Goal: Task Accomplishment & Management: Use online tool/utility

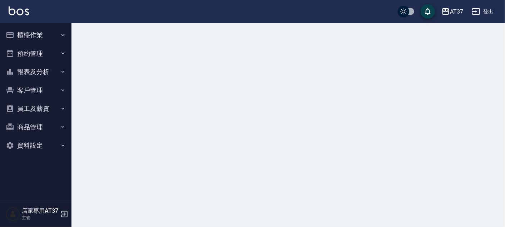
click at [28, 36] on button "櫃檯作業" at bounding box center [36, 35] width 66 height 19
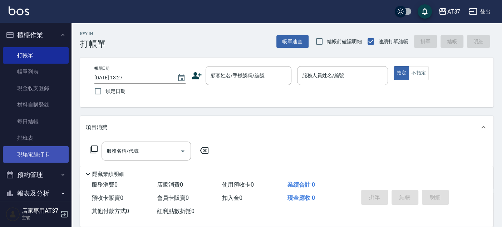
click at [47, 153] on link "現場電腦打卡" at bounding box center [36, 154] width 66 height 16
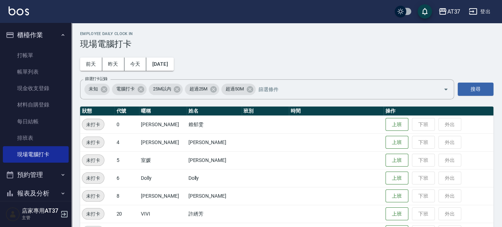
scroll to position [40, 0]
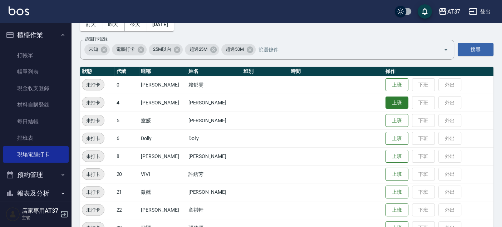
click at [392, 84] on button "上班" at bounding box center [397, 84] width 23 height 13
click at [392, 104] on button "上班" at bounding box center [397, 103] width 23 height 13
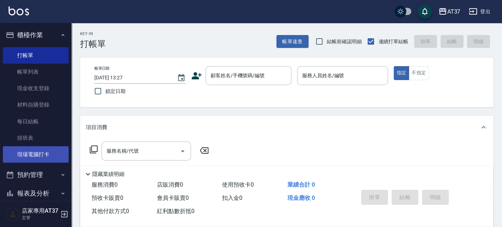
click at [46, 150] on link "現場電腦打卡" at bounding box center [36, 154] width 66 height 16
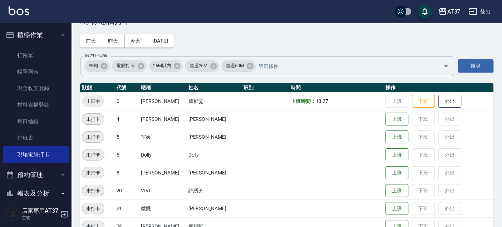
scroll to position [40, 0]
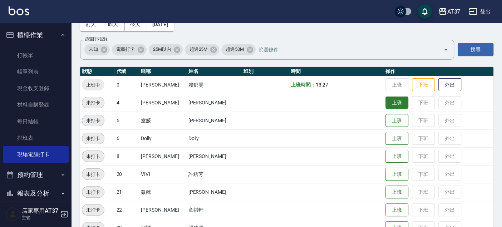
click at [386, 102] on button "上班" at bounding box center [397, 103] width 23 height 13
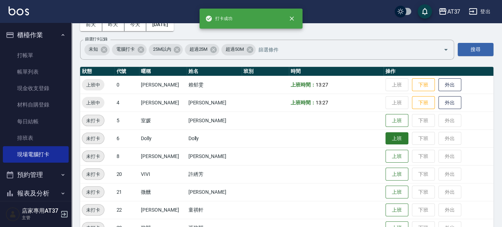
click at [388, 141] on button "上班" at bounding box center [397, 138] width 23 height 13
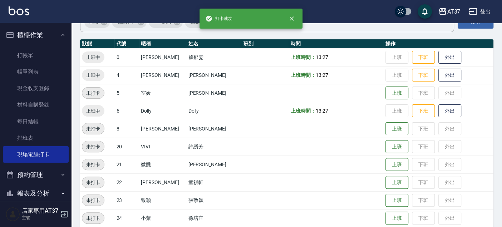
scroll to position [119, 0]
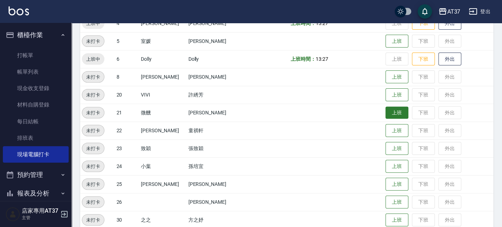
click at [386, 117] on button "上班" at bounding box center [397, 113] width 23 height 13
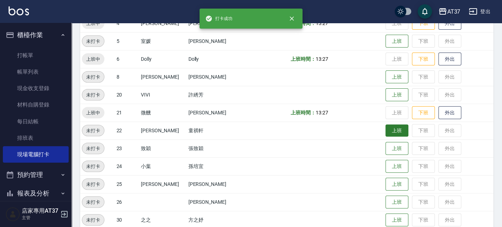
click at [386, 133] on button "上班" at bounding box center [397, 130] width 23 height 13
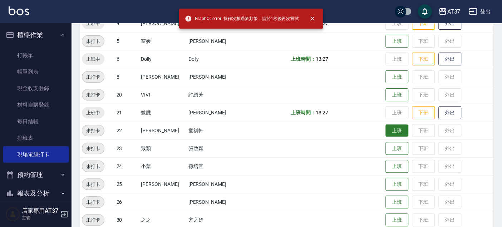
click at [386, 129] on button "上班" at bounding box center [397, 130] width 23 height 13
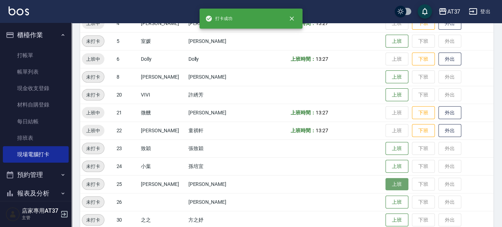
click at [390, 187] on button "上班" at bounding box center [397, 184] width 23 height 13
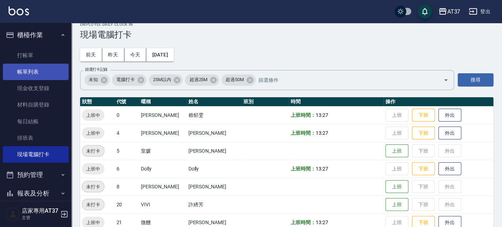
scroll to position [0, 0]
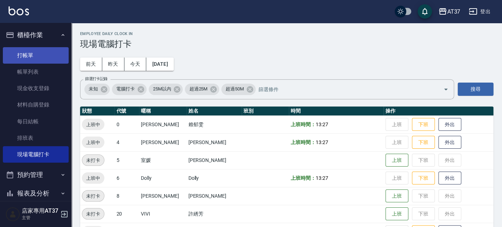
click at [47, 56] on link "打帳單" at bounding box center [36, 55] width 66 height 16
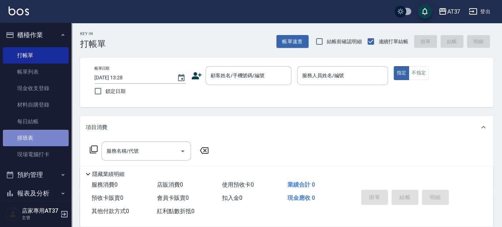
click at [41, 138] on link "排班表" at bounding box center [36, 138] width 66 height 16
